Goal: Navigation & Orientation: Find specific page/section

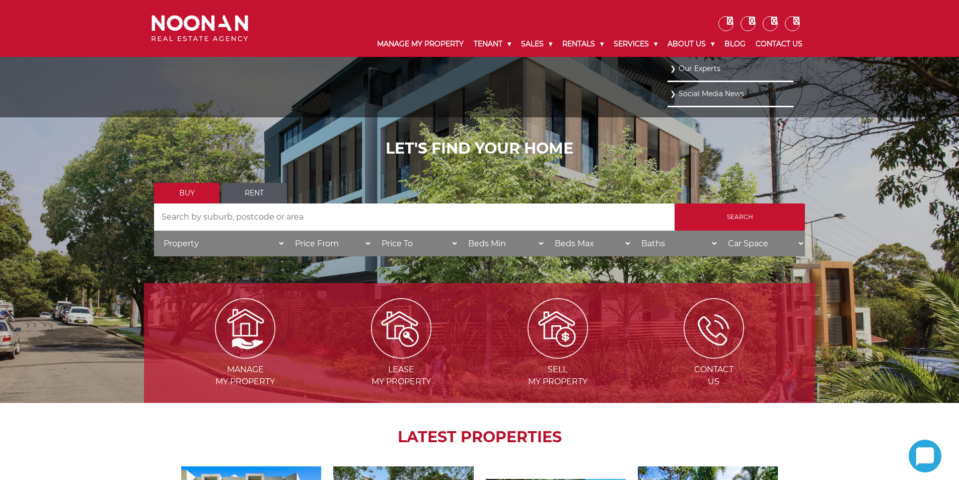
click at [698, 66] on link "Our Experts" at bounding box center [730, 69] width 121 height 14
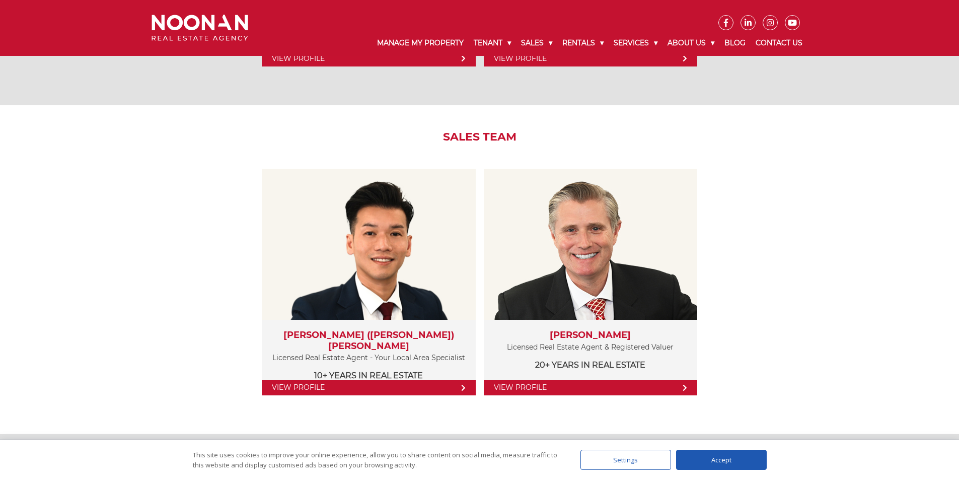
scroll to position [1057, 0]
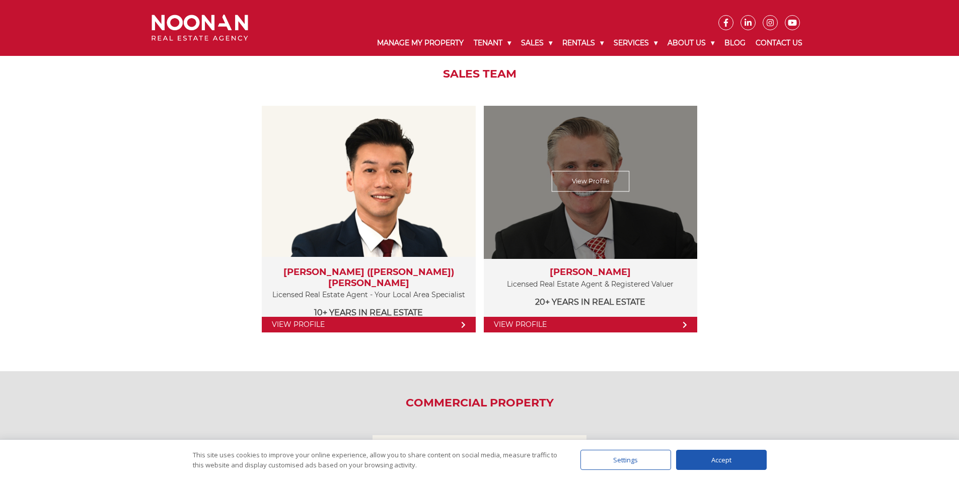
click at [585, 179] on link "View Profile" at bounding box center [590, 181] width 78 height 21
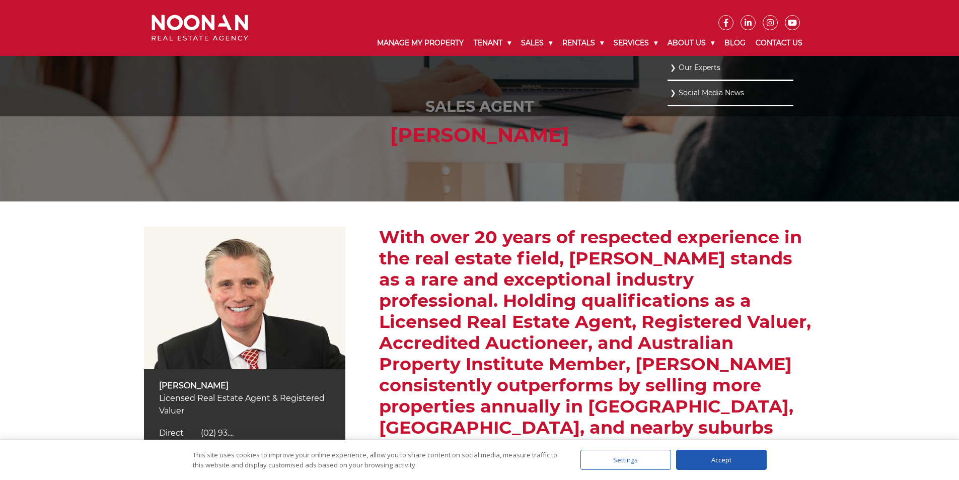
click at [690, 91] on link "Social Media News" at bounding box center [730, 93] width 121 height 14
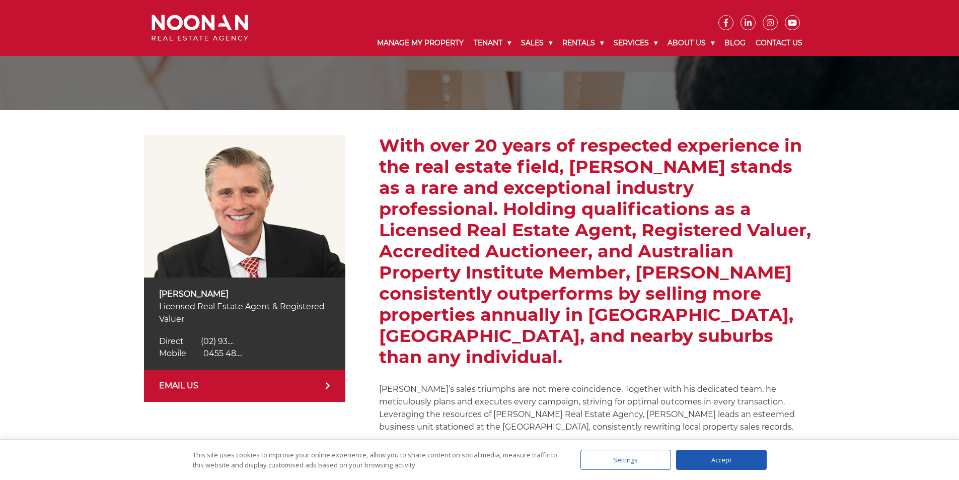
scroll to position [252, 0]
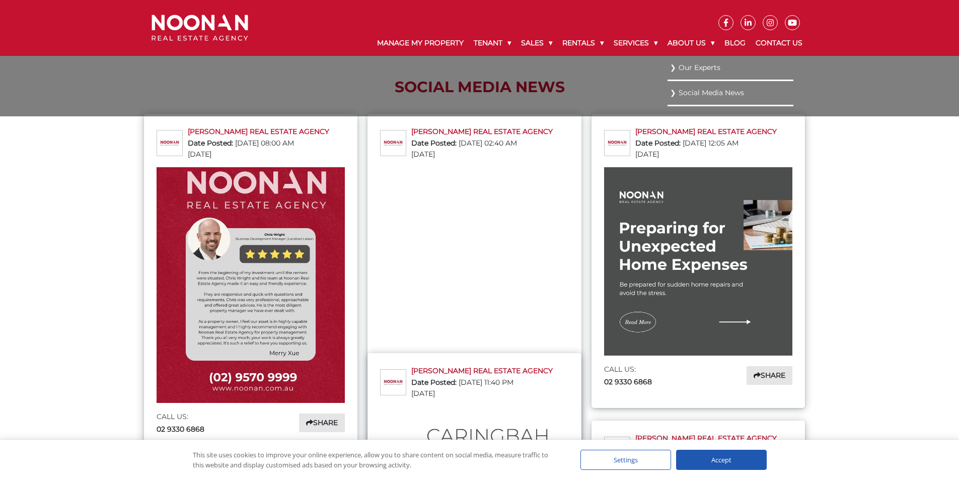
click at [693, 66] on link "Our Experts" at bounding box center [730, 68] width 121 height 14
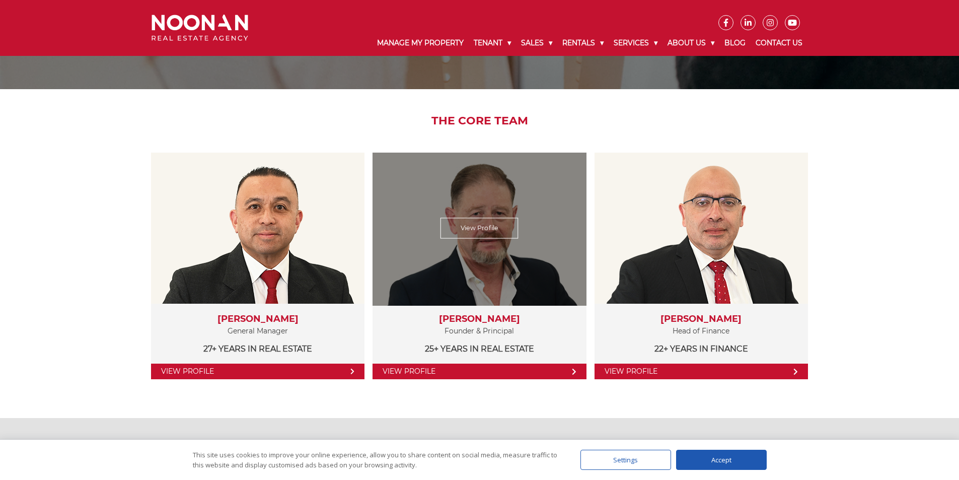
scroll to position [151, 0]
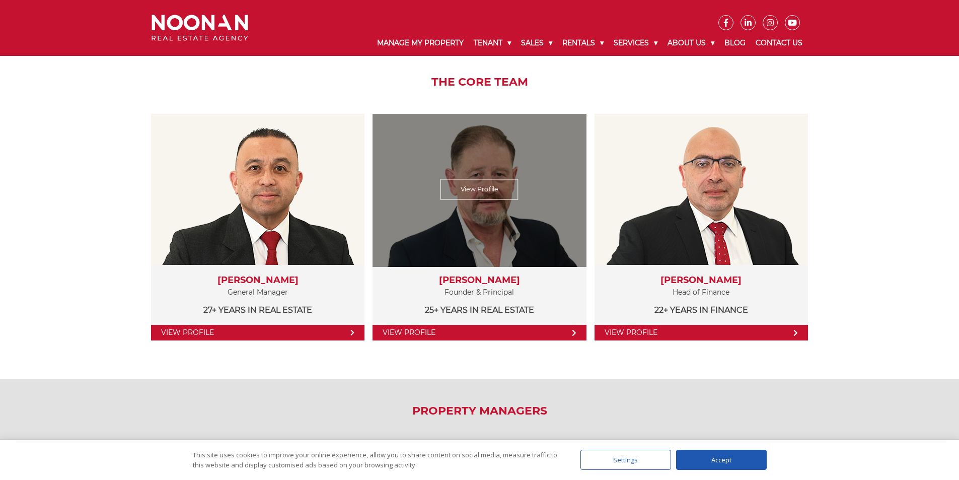
click at [480, 189] on link "View Profile" at bounding box center [480, 189] width 78 height 21
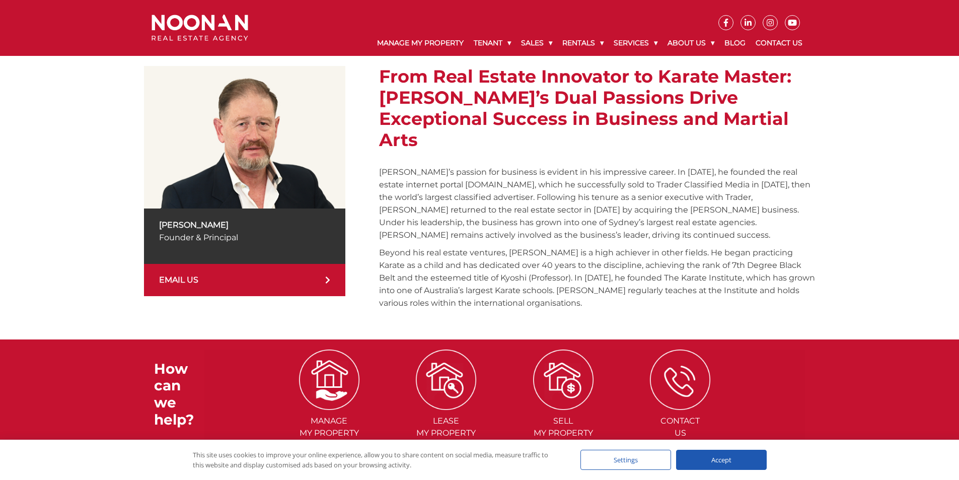
scroll to position [11, 0]
